Goal: Task Accomplishment & Management: Use online tool/utility

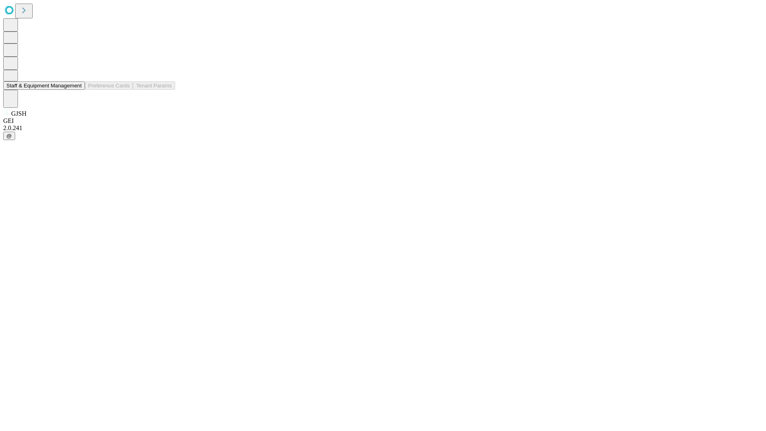
click at [76, 90] on button "Staff & Equipment Management" at bounding box center [44, 85] width 82 height 8
